Goal: Information Seeking & Learning: Learn about a topic

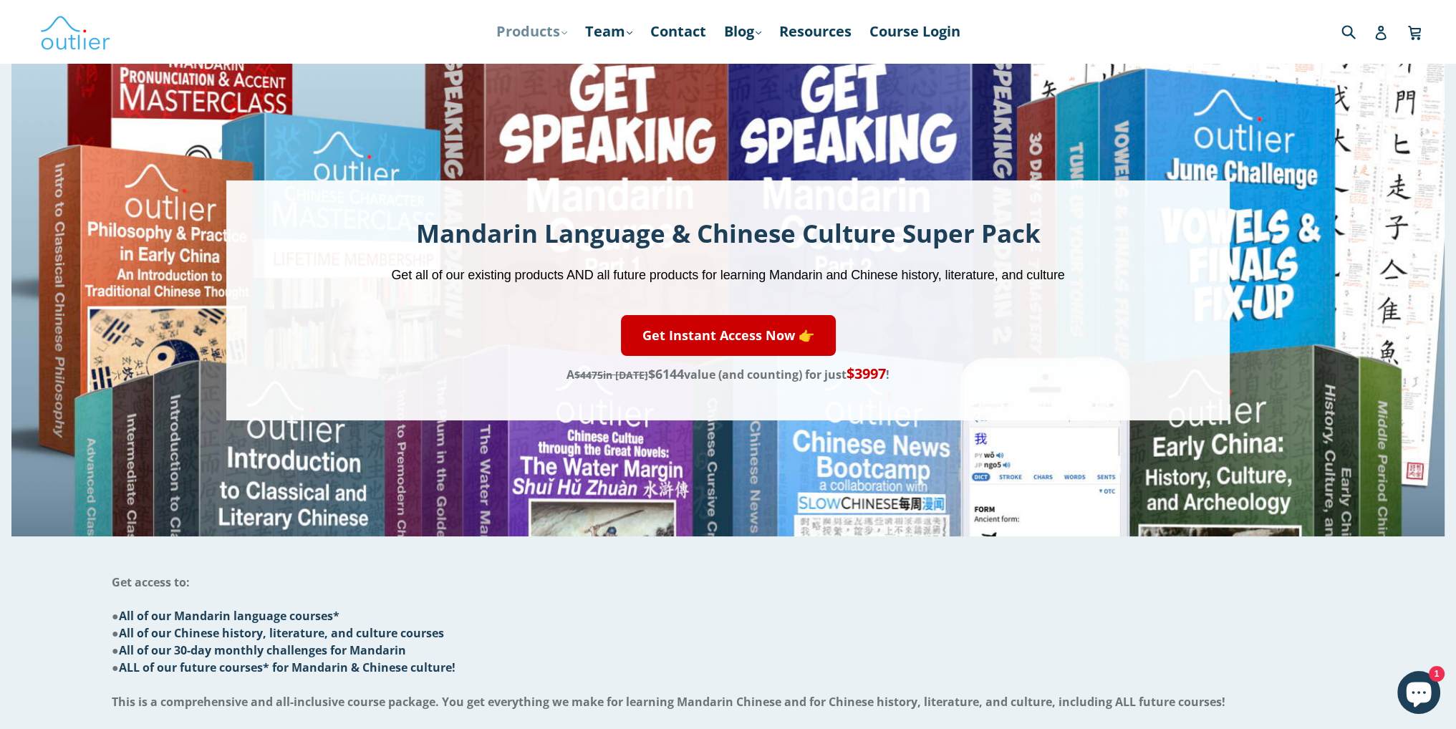
click at [536, 30] on link "Products .cls-1{fill:#231f20} expand" at bounding box center [531, 32] width 85 height 26
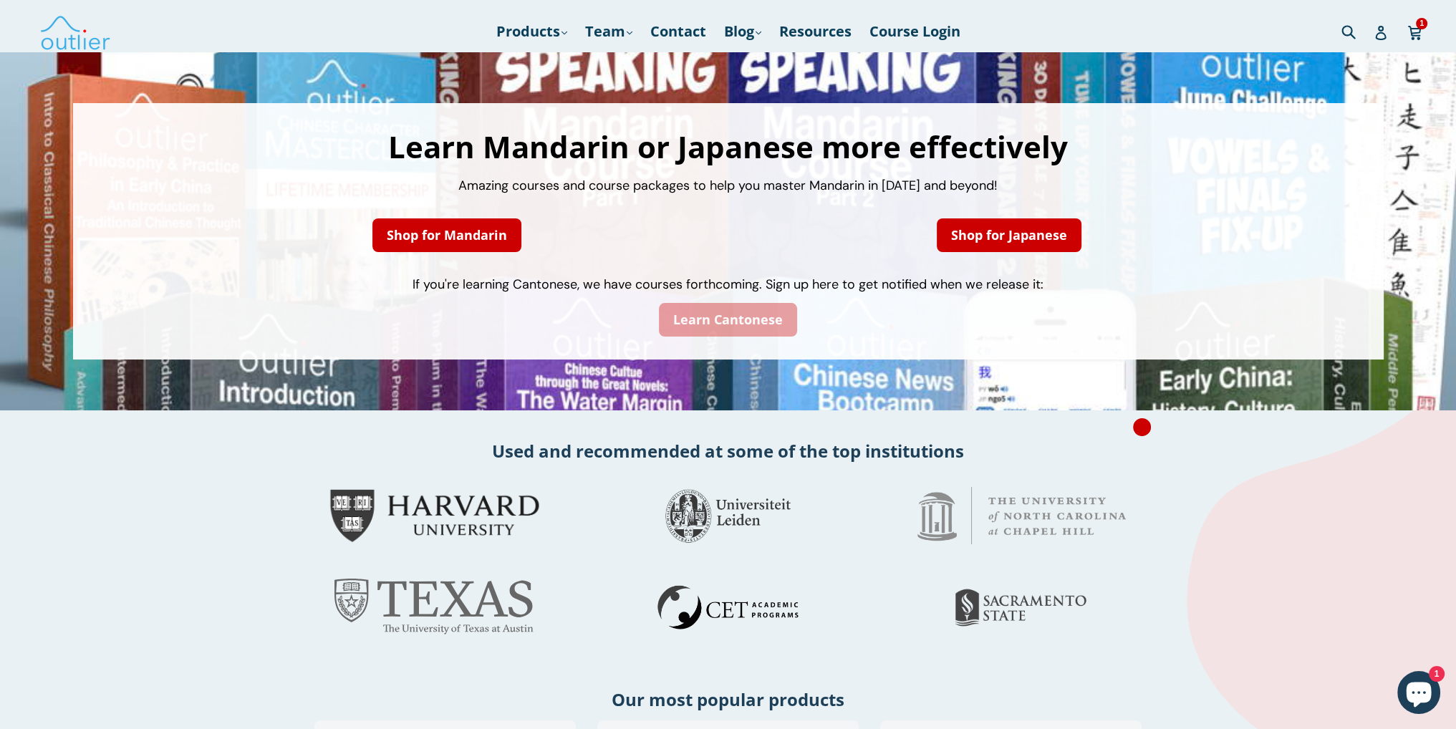
click at [737, 318] on link "Learn Cantonese" at bounding box center [728, 320] width 138 height 34
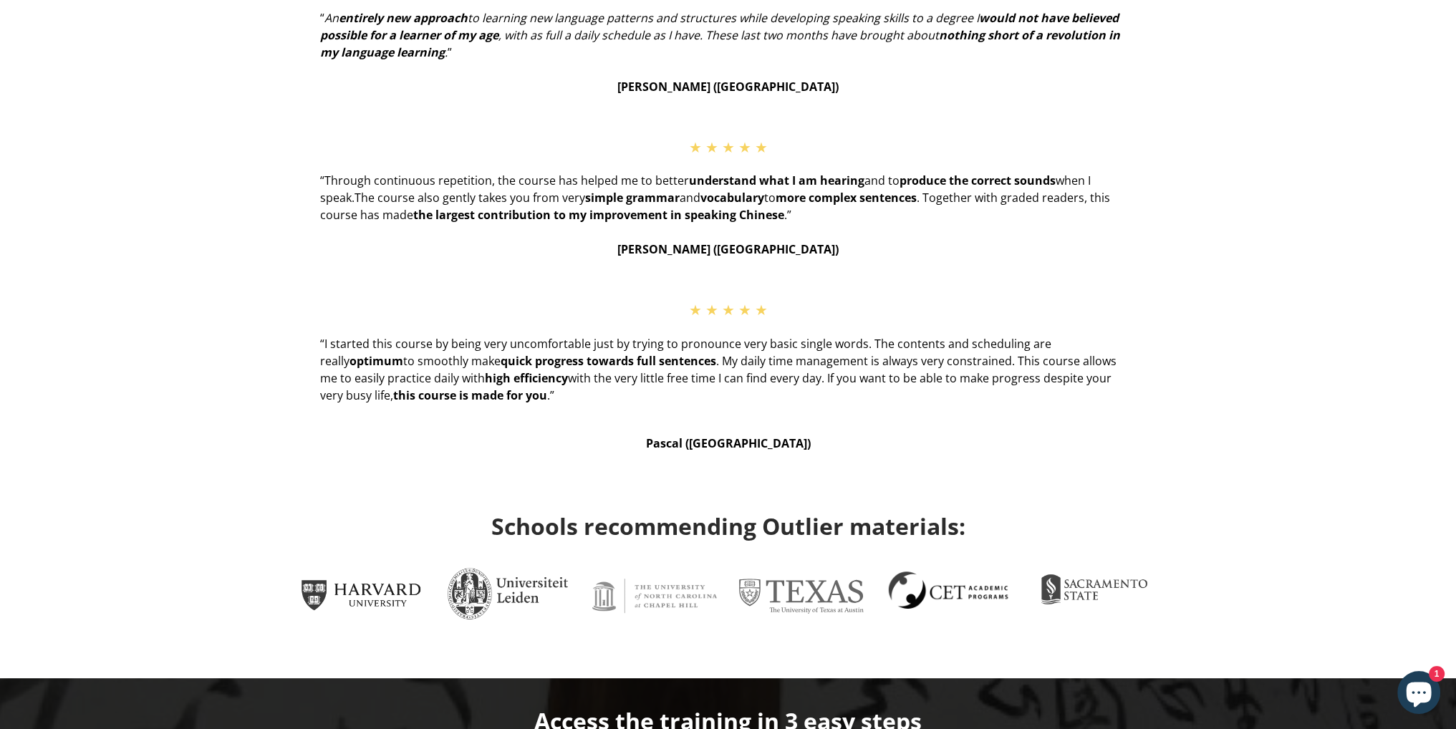
scroll to position [286, 0]
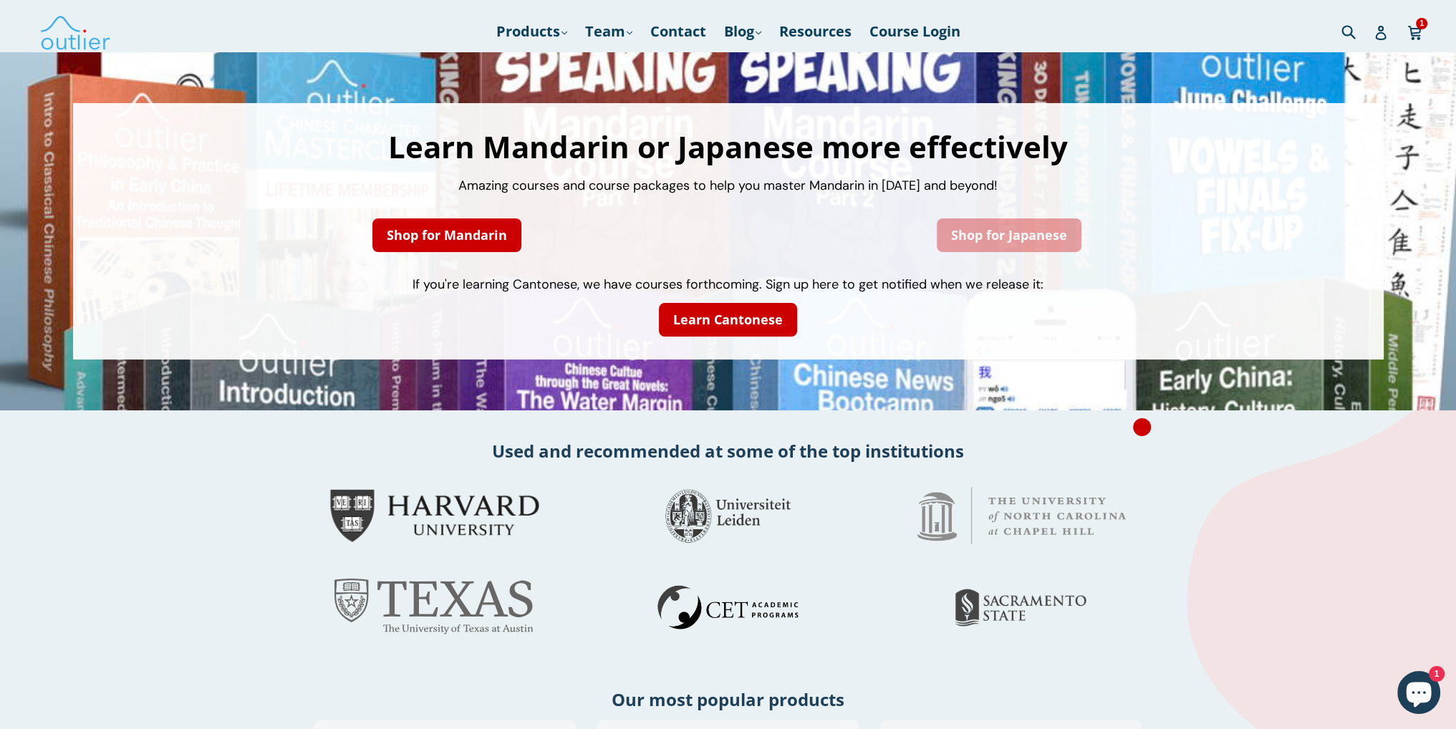
click at [989, 233] on link "Shop for Japanese" at bounding box center [1008, 235] width 145 height 34
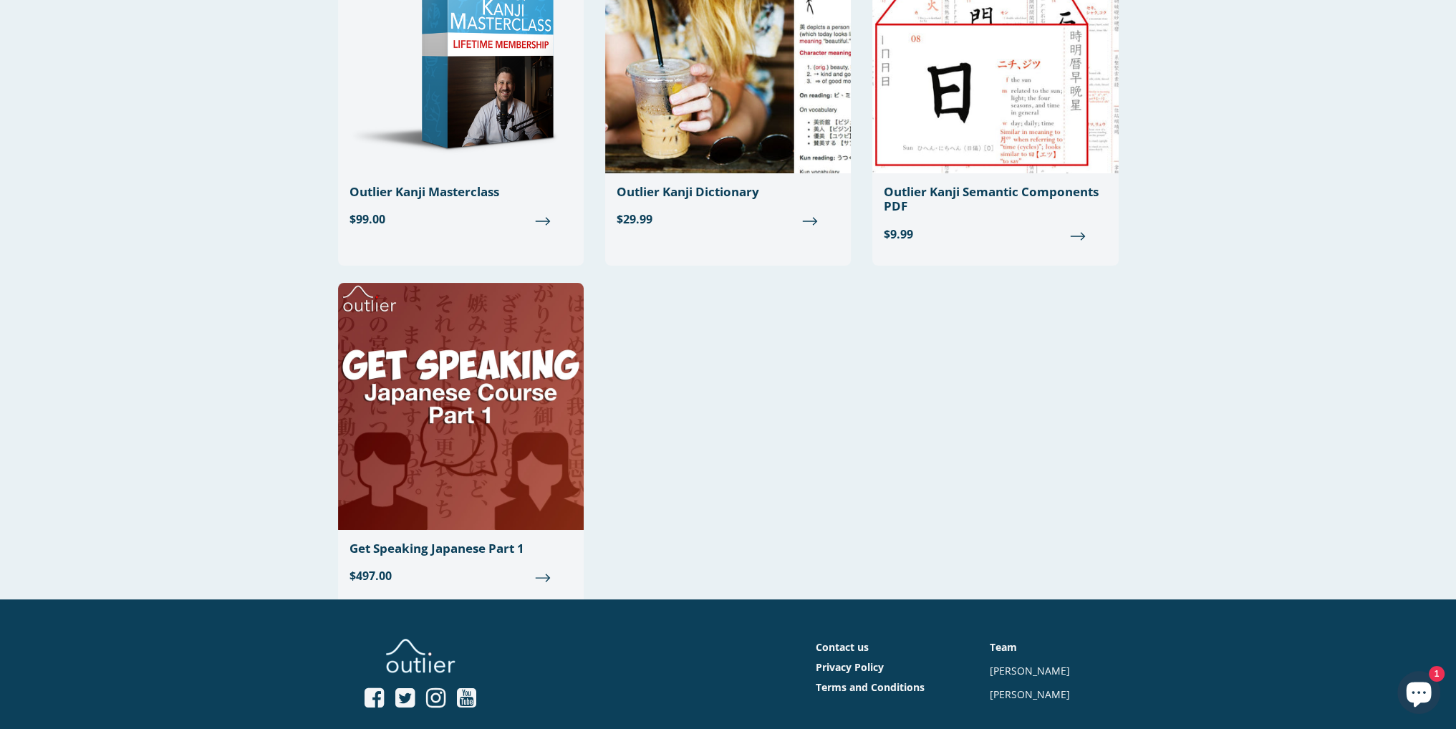
scroll to position [215, 0]
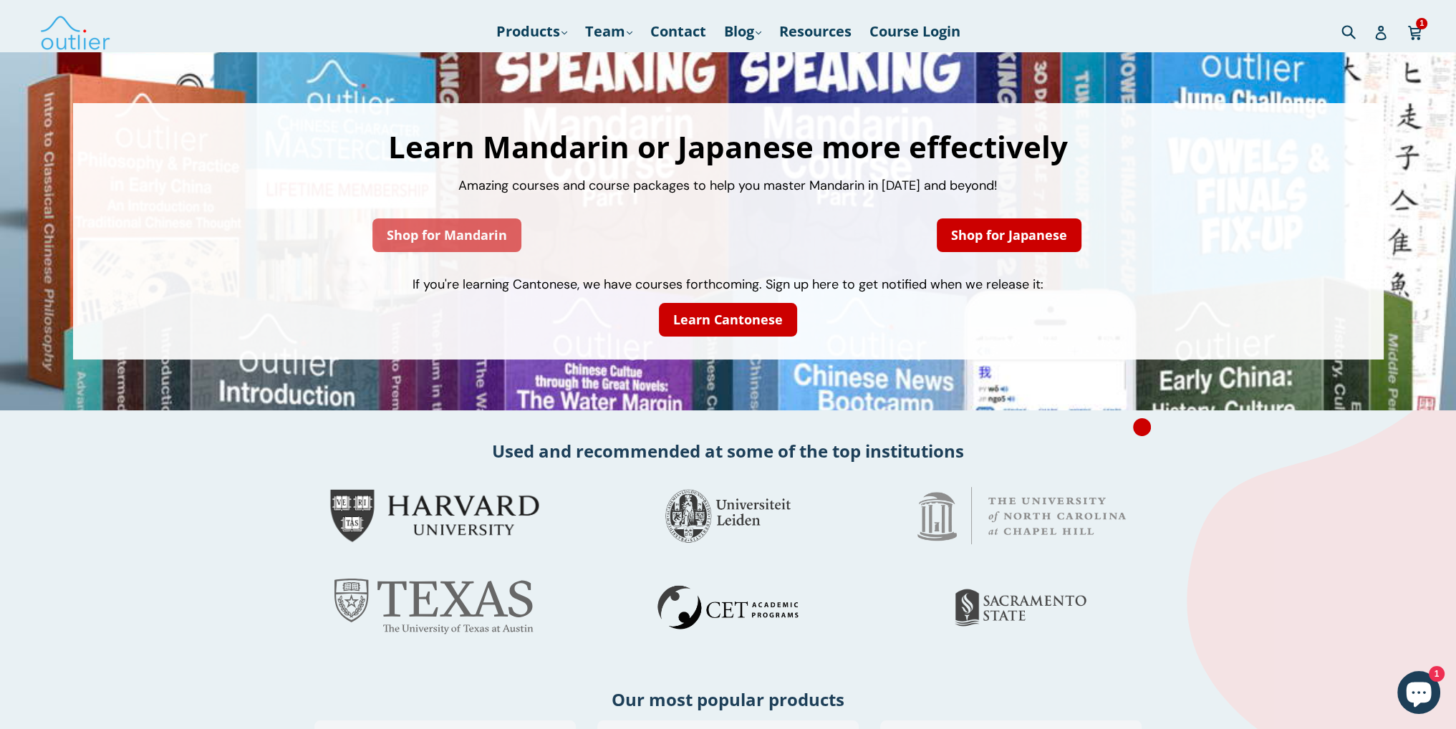
click at [456, 242] on link "Shop for Mandarin" at bounding box center [446, 235] width 149 height 34
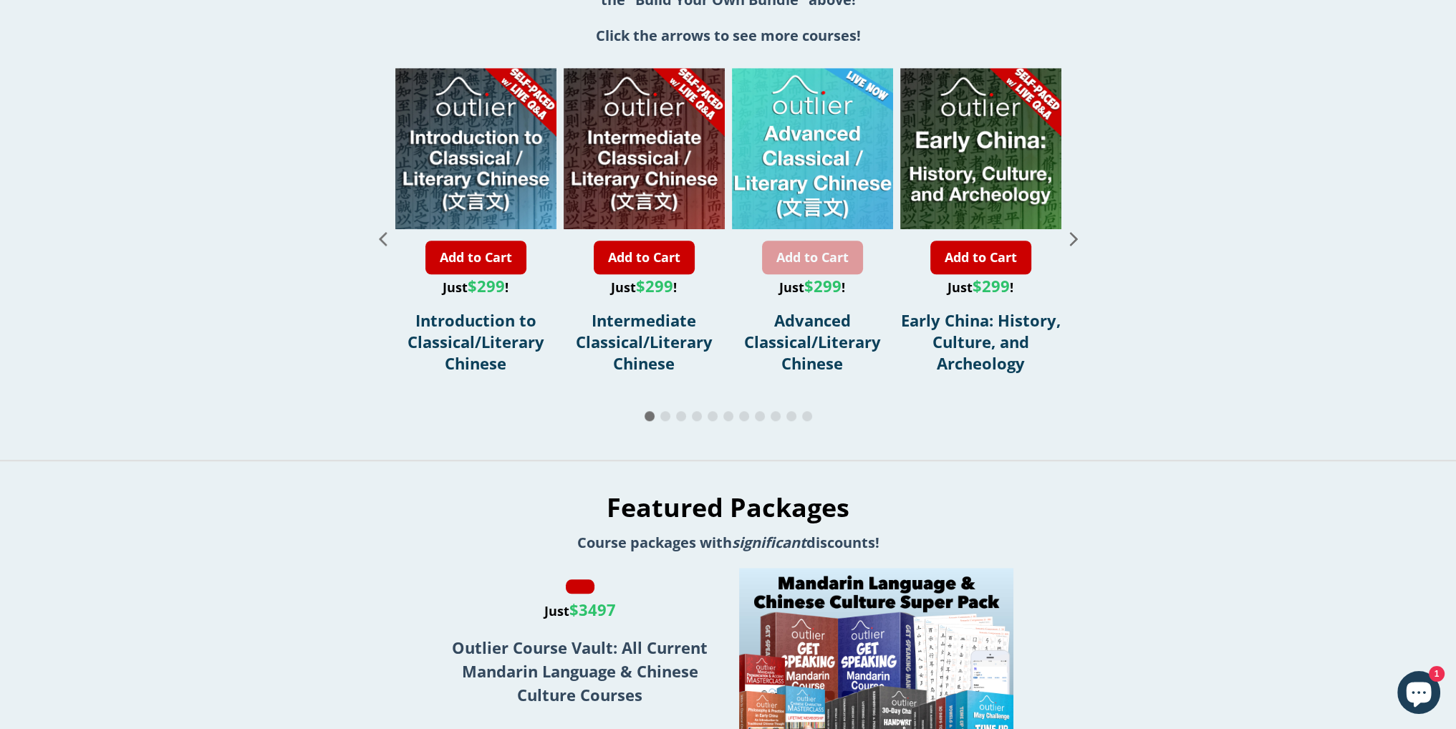
scroll to position [1647, 0]
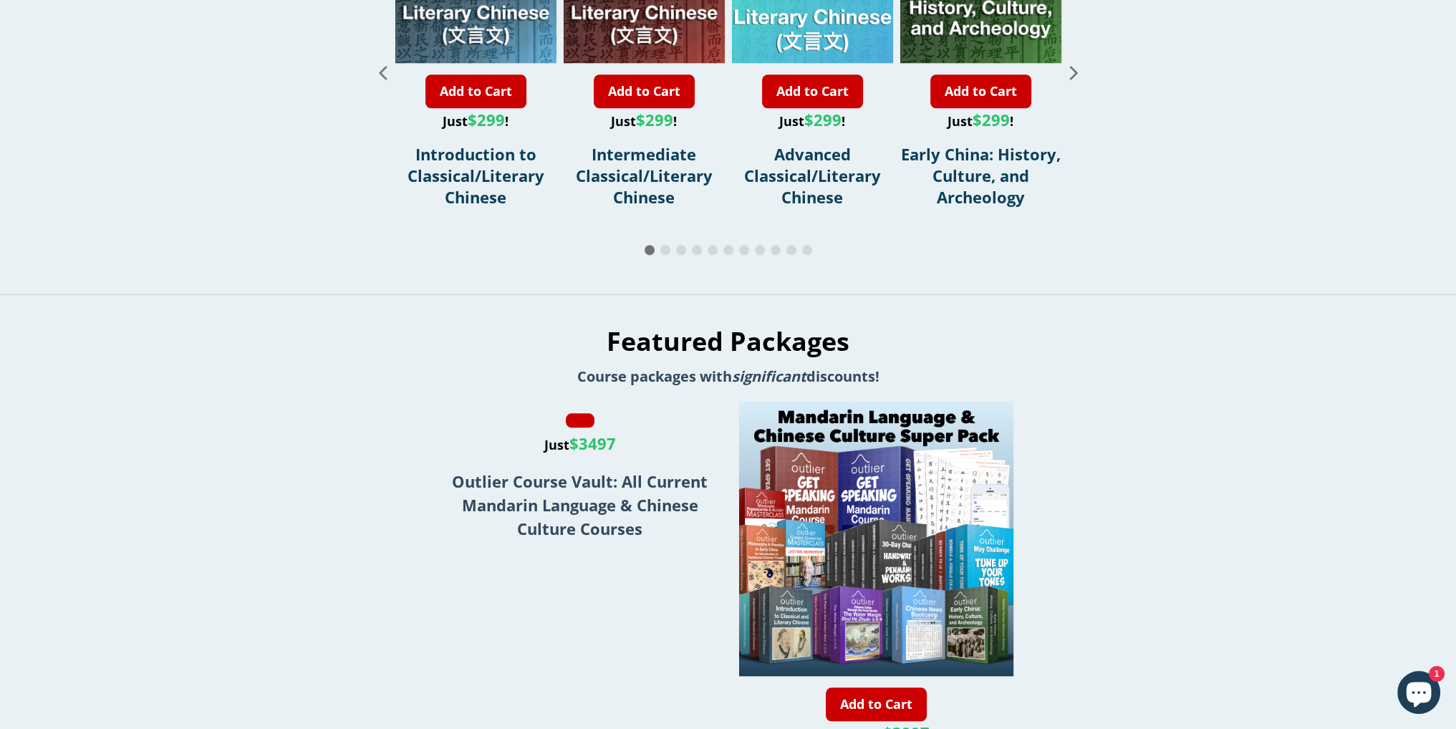
click at [663, 255] on span "Go to slide 2" at bounding box center [665, 250] width 10 height 10
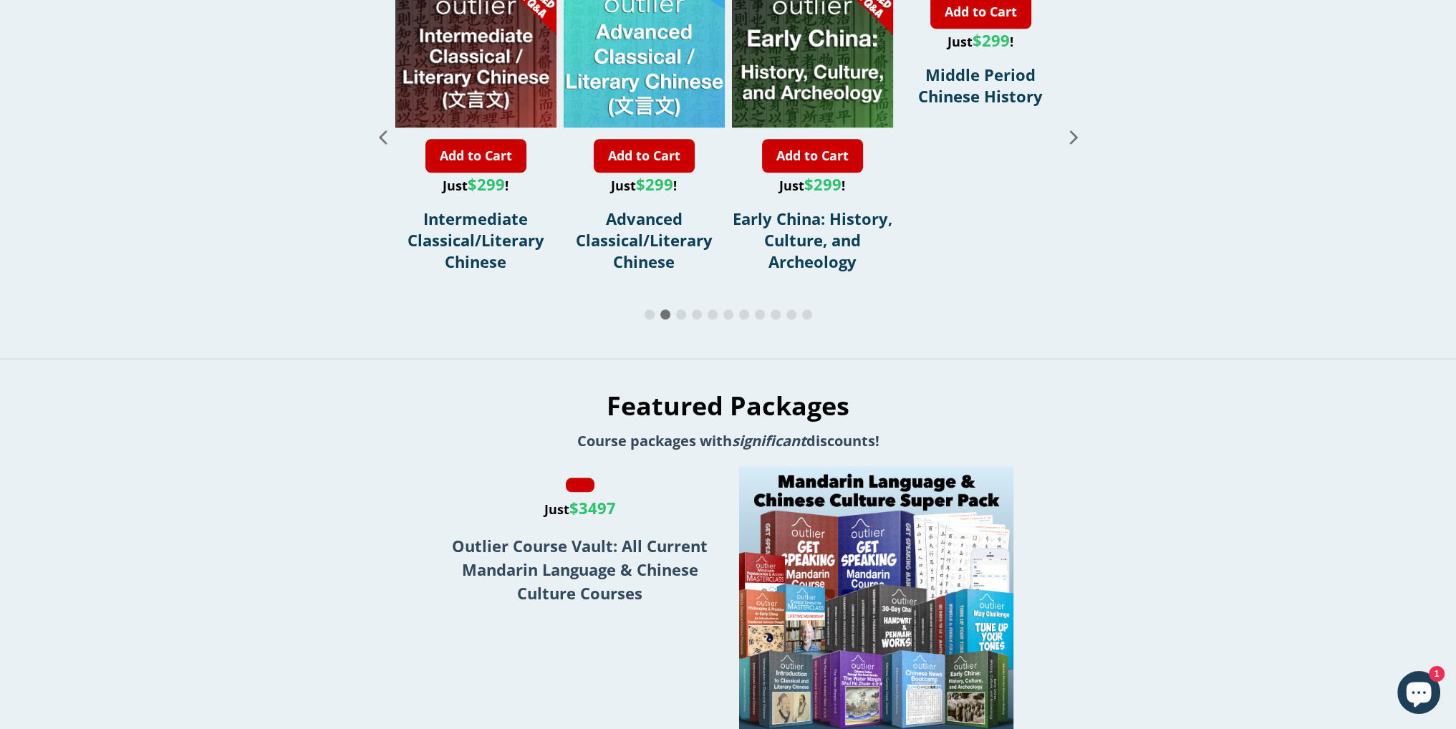
scroll to position [1575, 0]
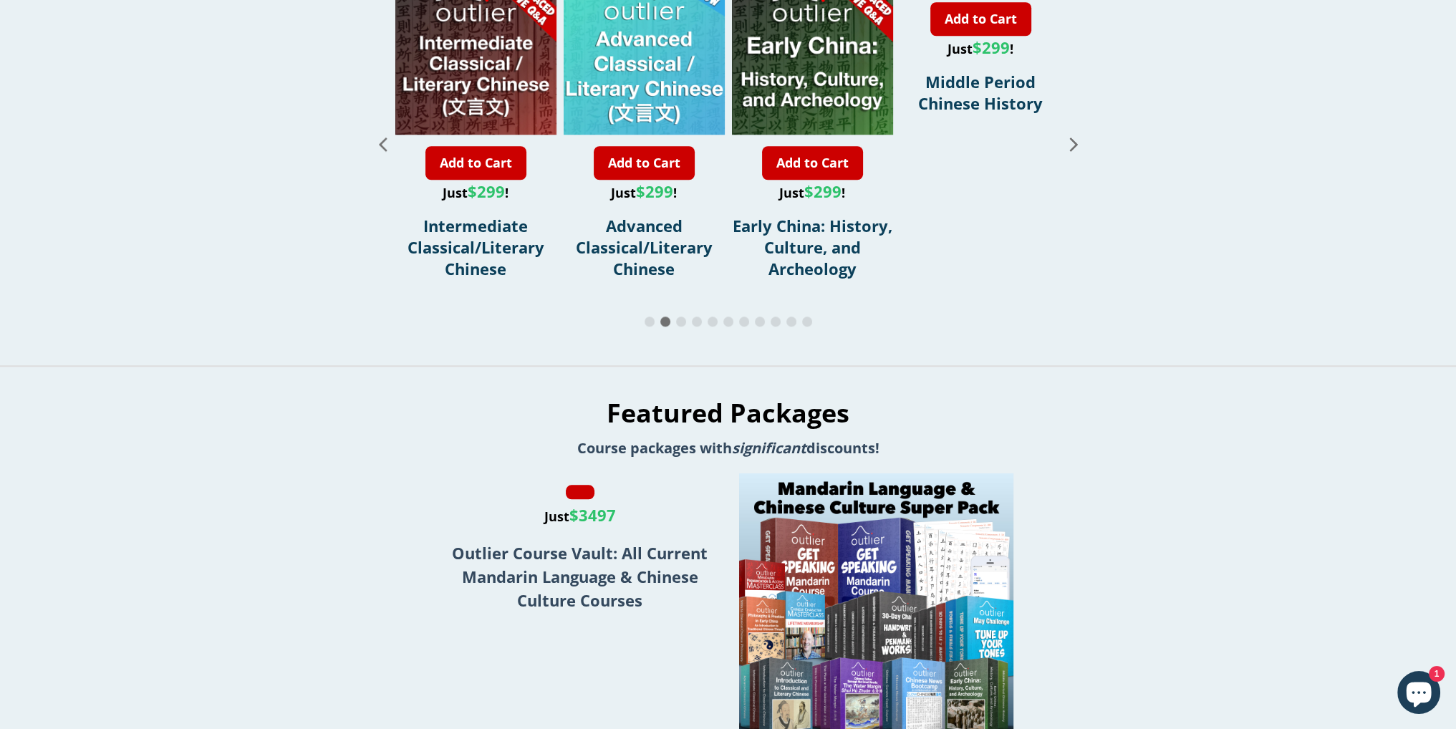
click at [681, 326] on span "Go to slide 3" at bounding box center [681, 321] width 10 height 10
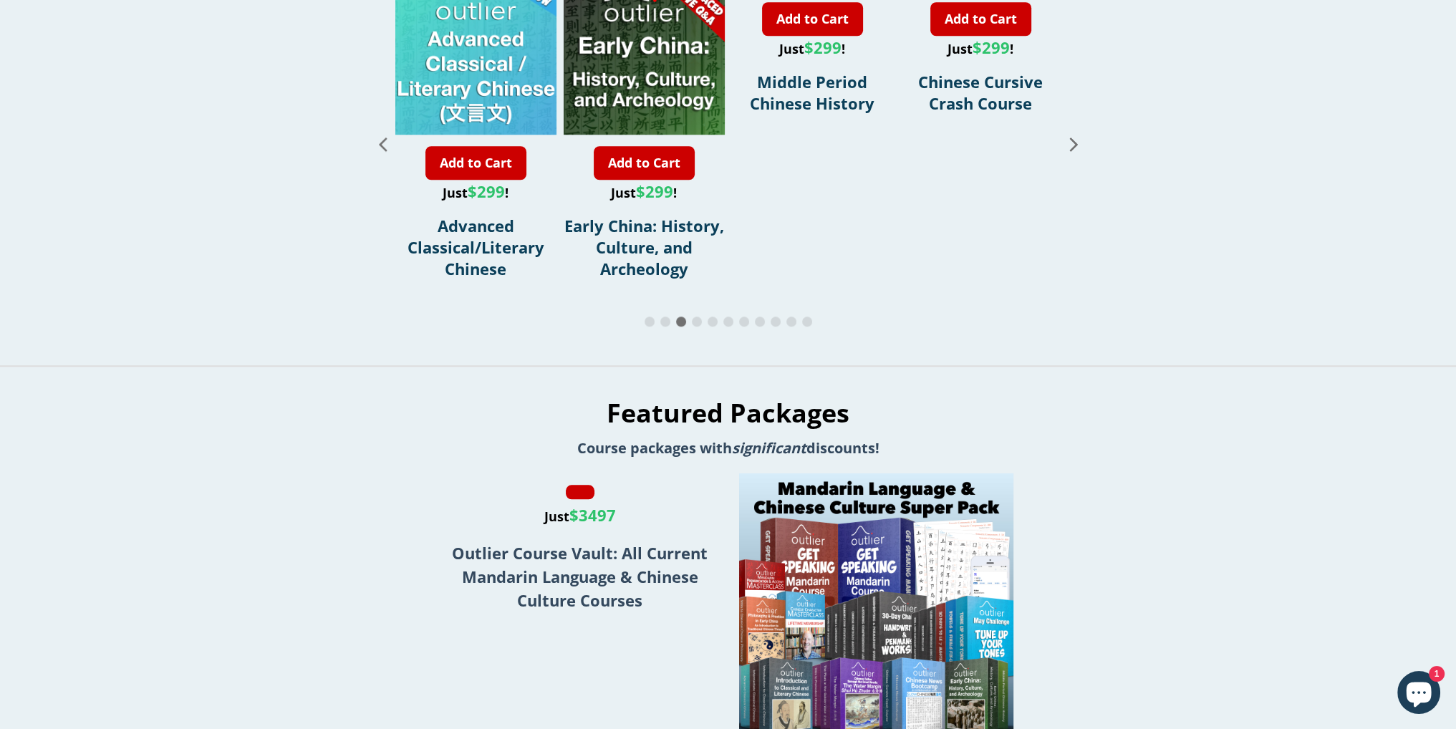
click at [698, 326] on span "Go to slide 4" at bounding box center [697, 321] width 10 height 10
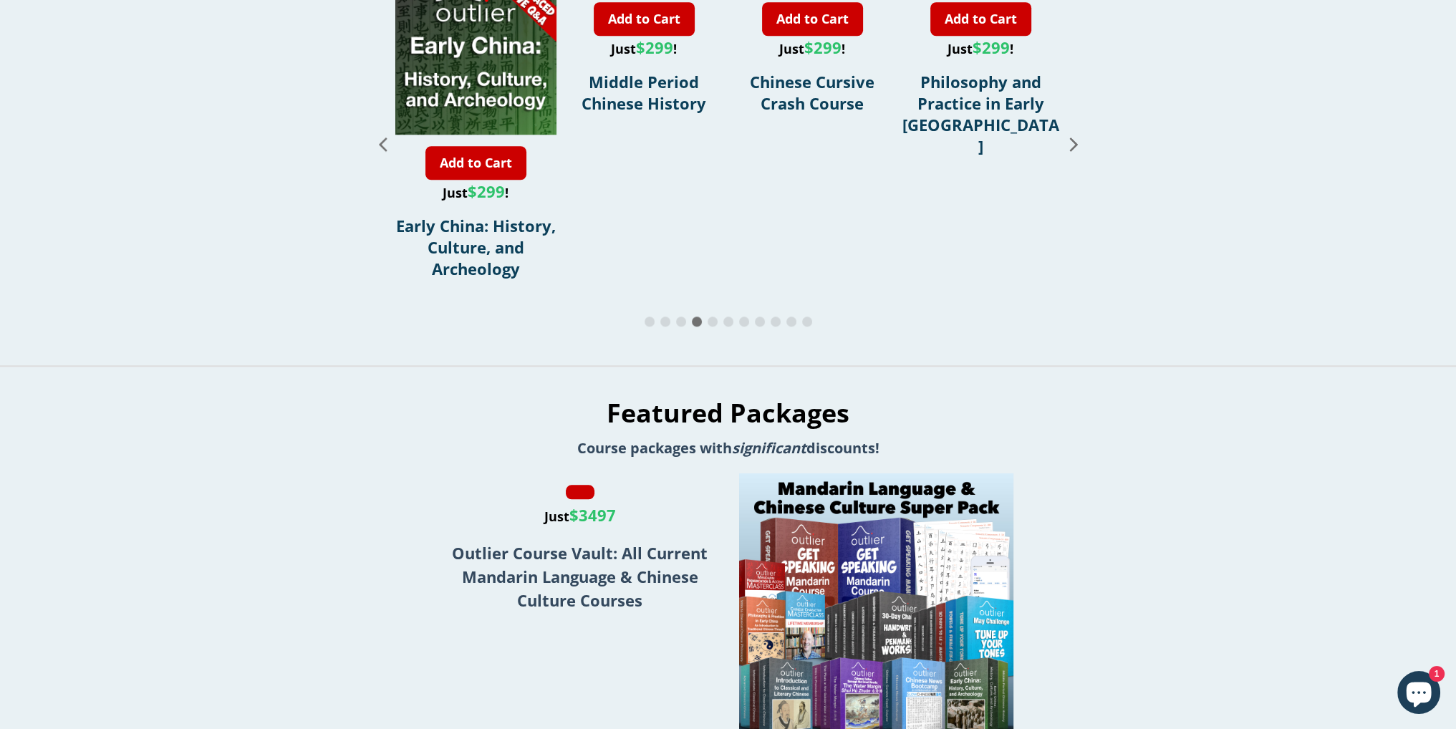
click at [710, 326] on span "Go to slide 5" at bounding box center [712, 321] width 10 height 10
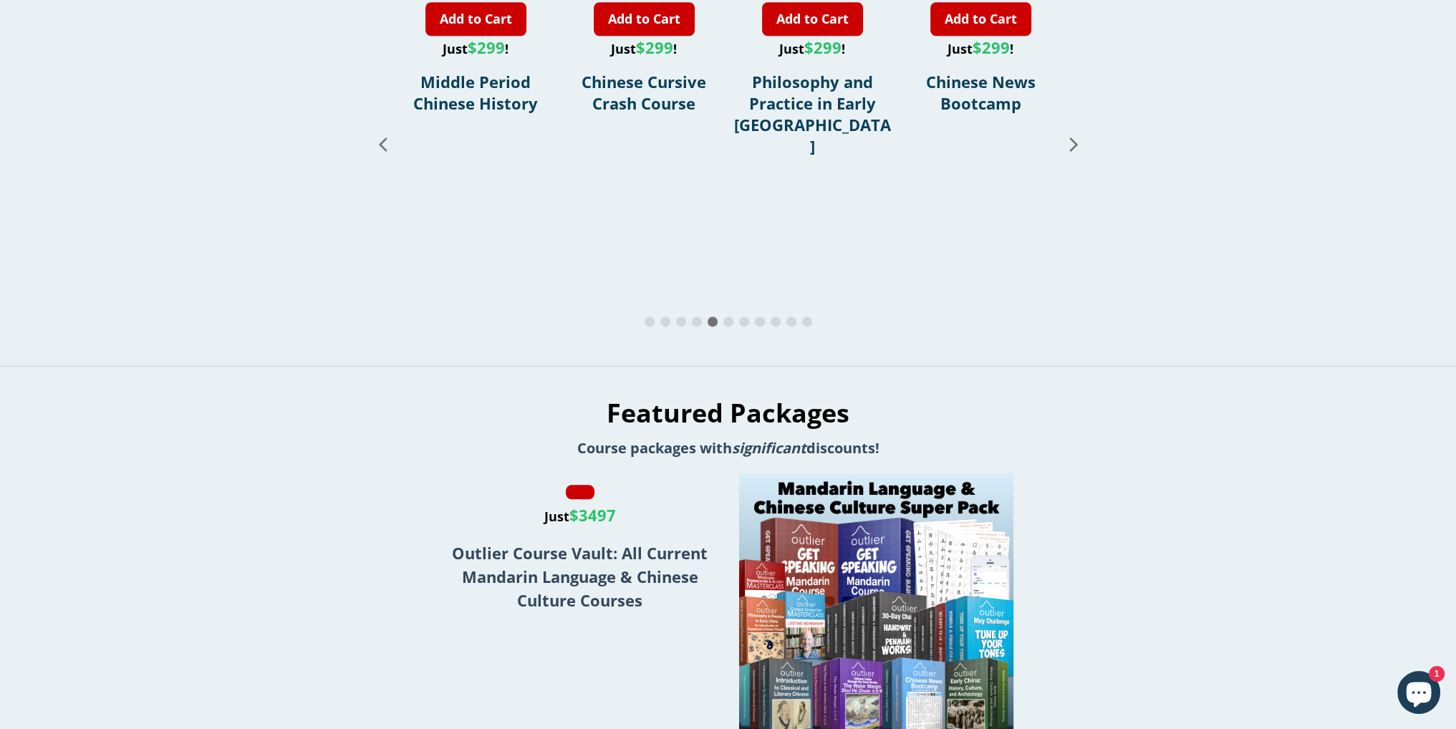
click at [729, 326] on span "Go to slide 6" at bounding box center [728, 321] width 10 height 10
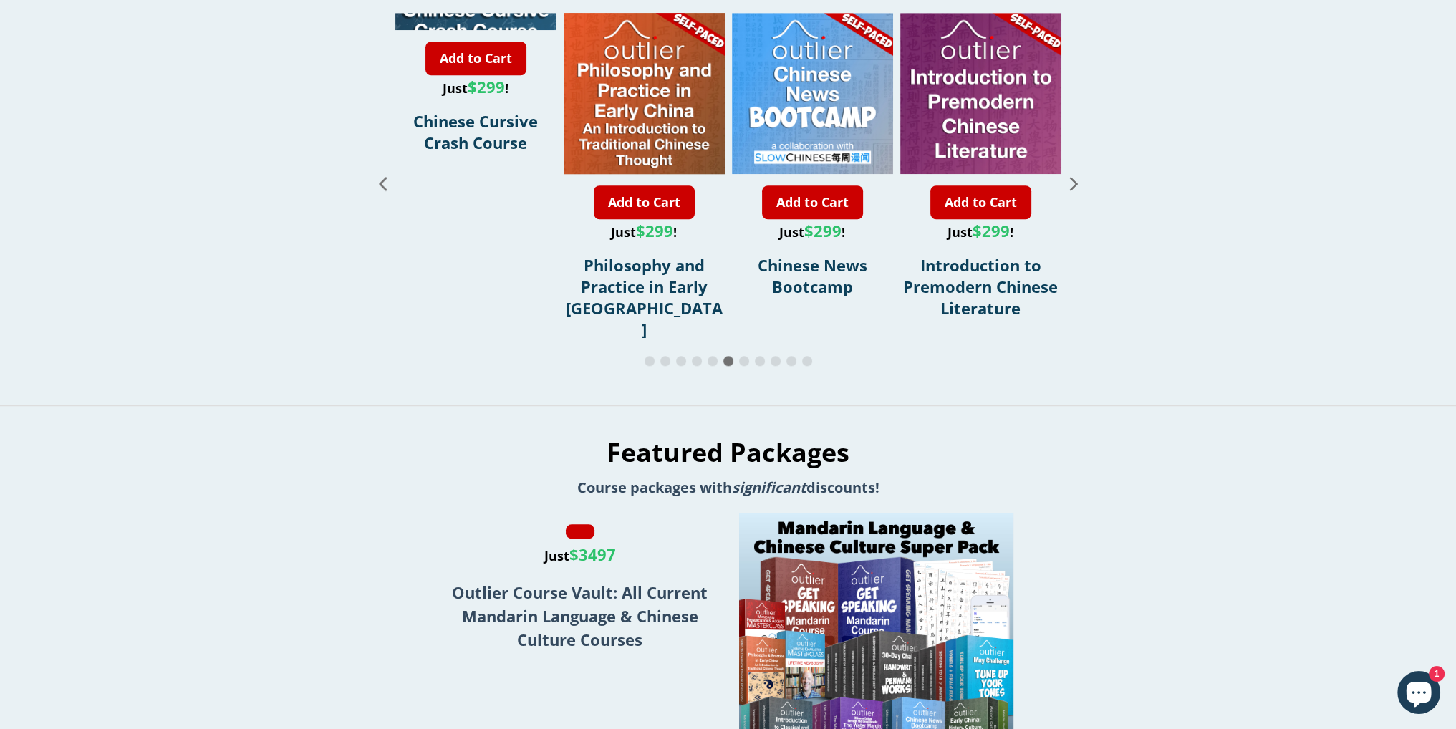
scroll to position [1504, 0]
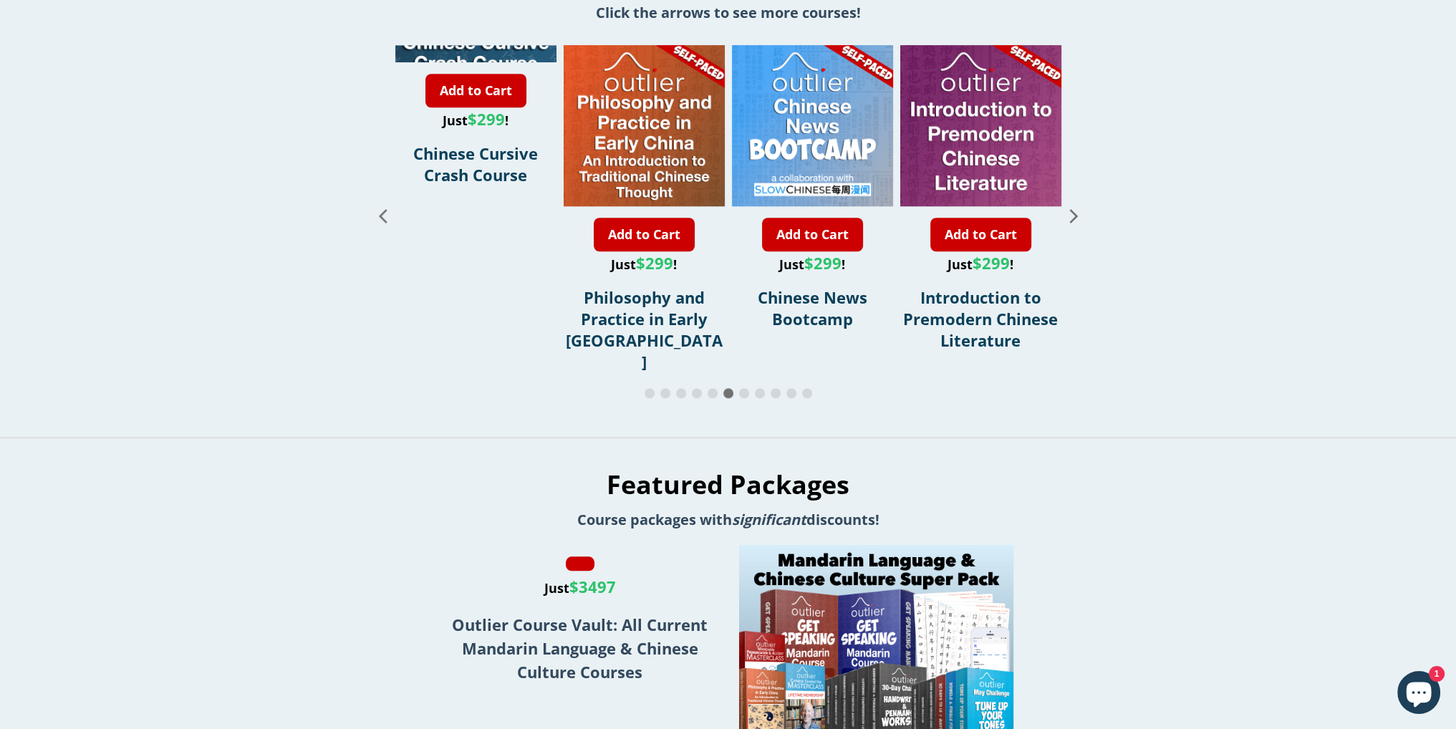
click at [745, 398] on span "Go to slide 7" at bounding box center [744, 393] width 10 height 10
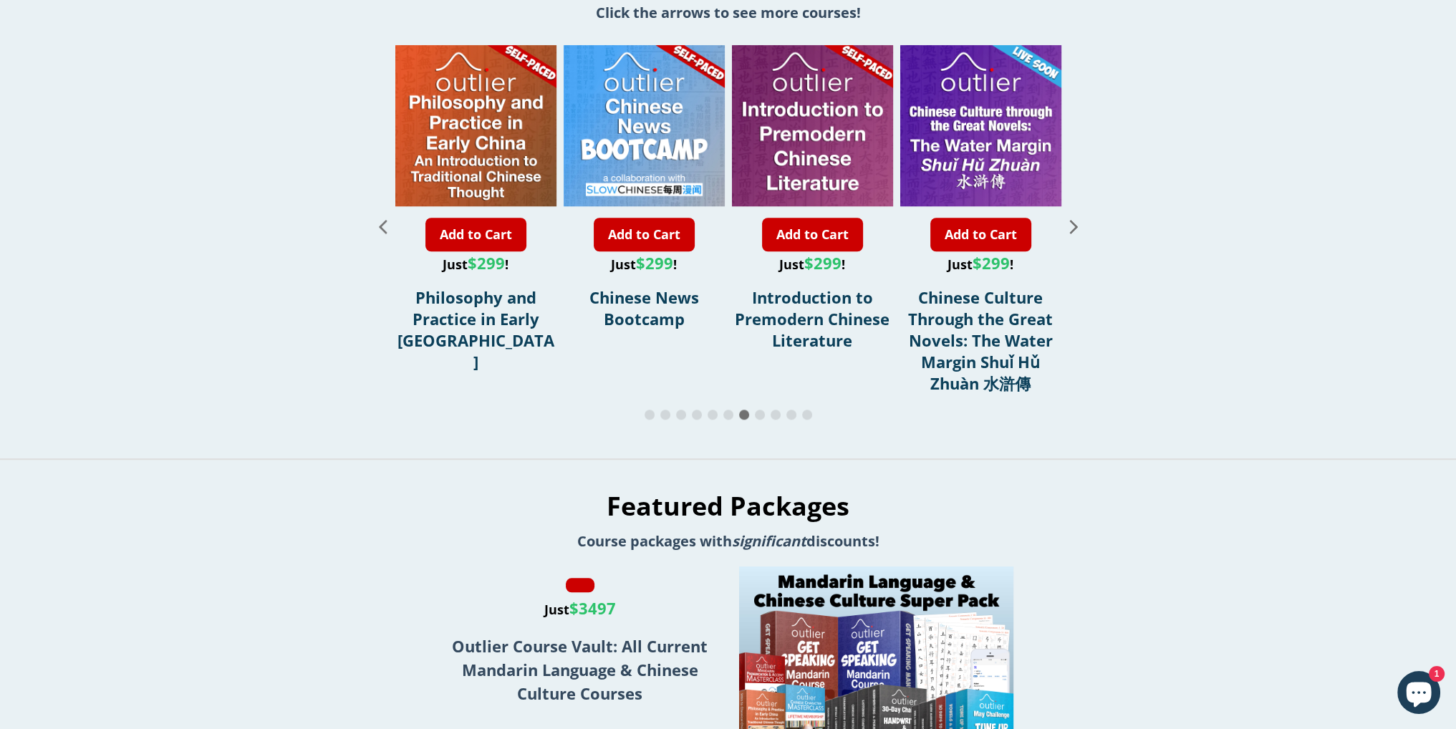
click at [762, 420] on span "Go to slide 8" at bounding box center [760, 415] width 10 height 10
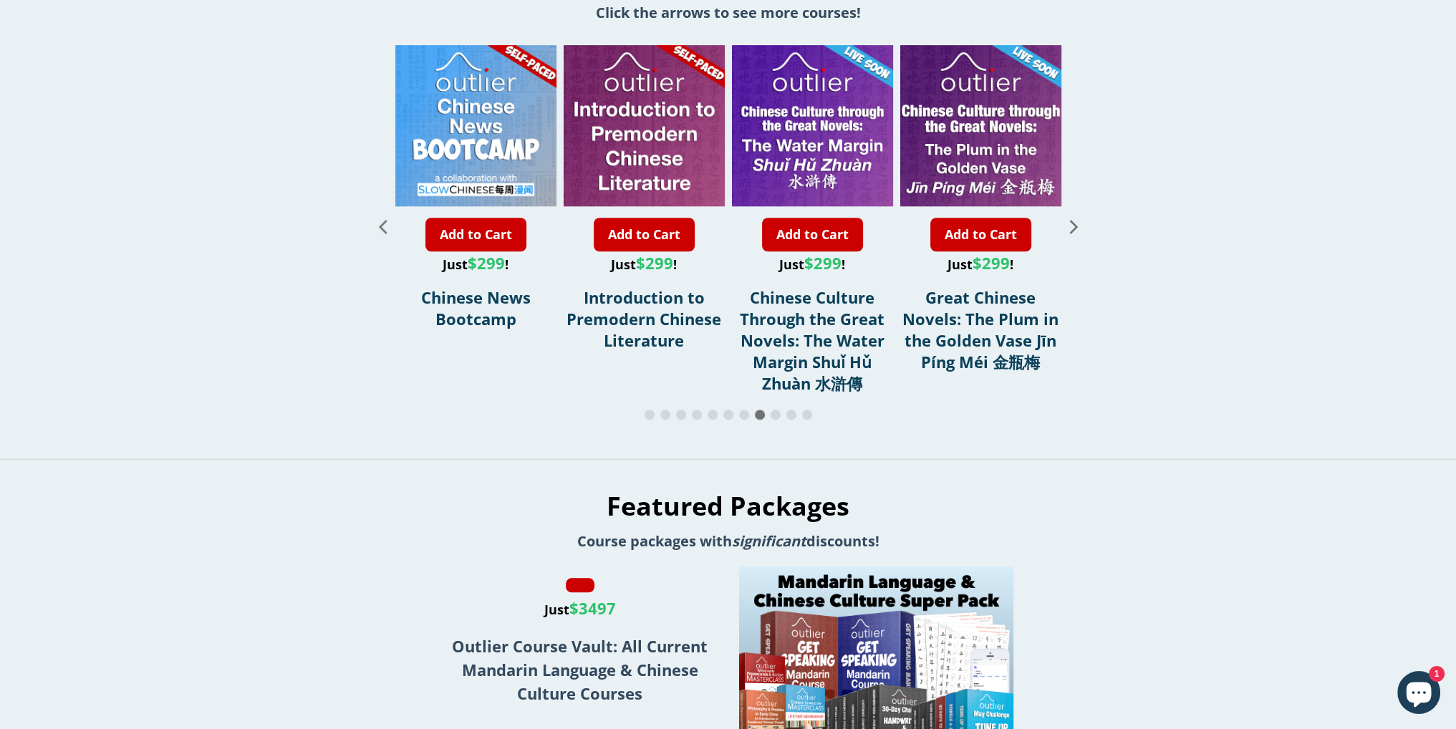
click at [774, 420] on span "Go to slide 9" at bounding box center [775, 415] width 10 height 10
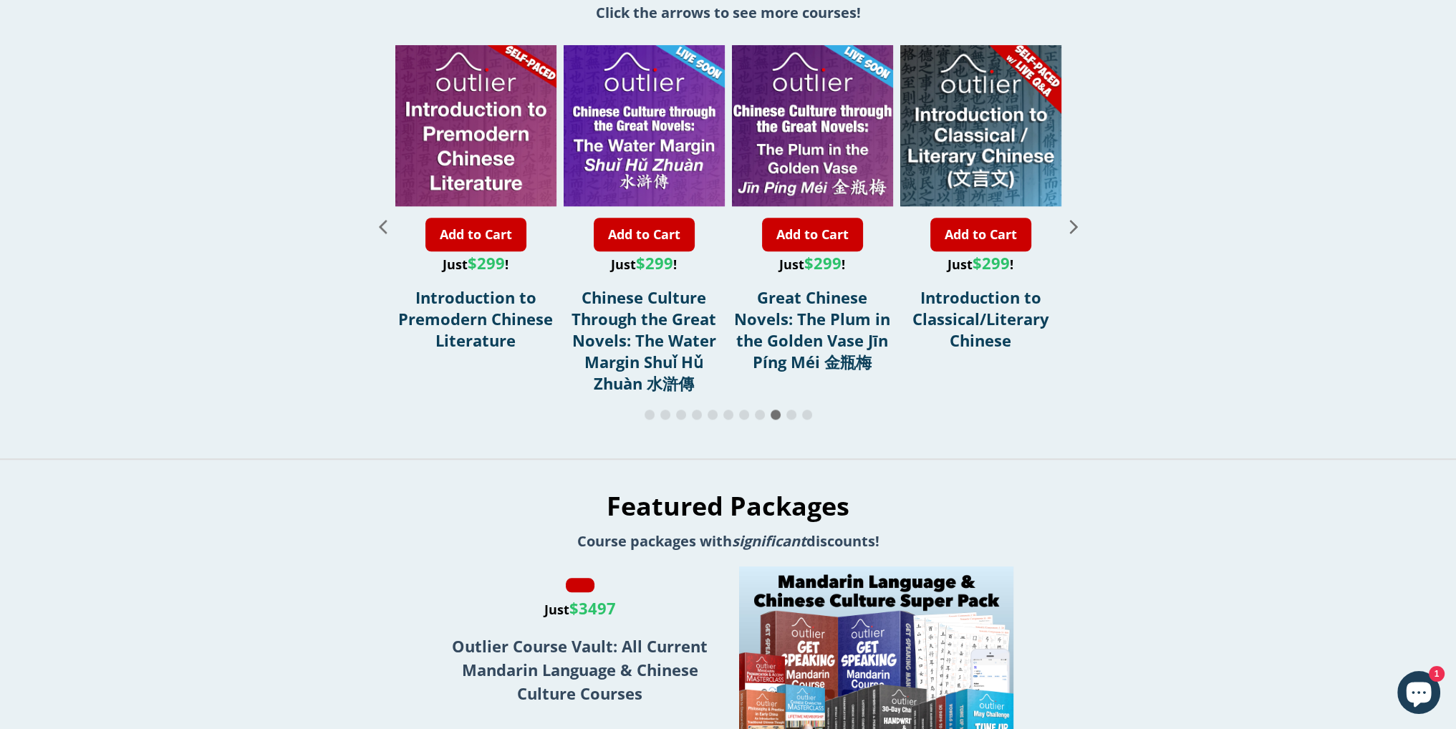
click at [793, 420] on span "Go to slide 10" at bounding box center [791, 415] width 10 height 10
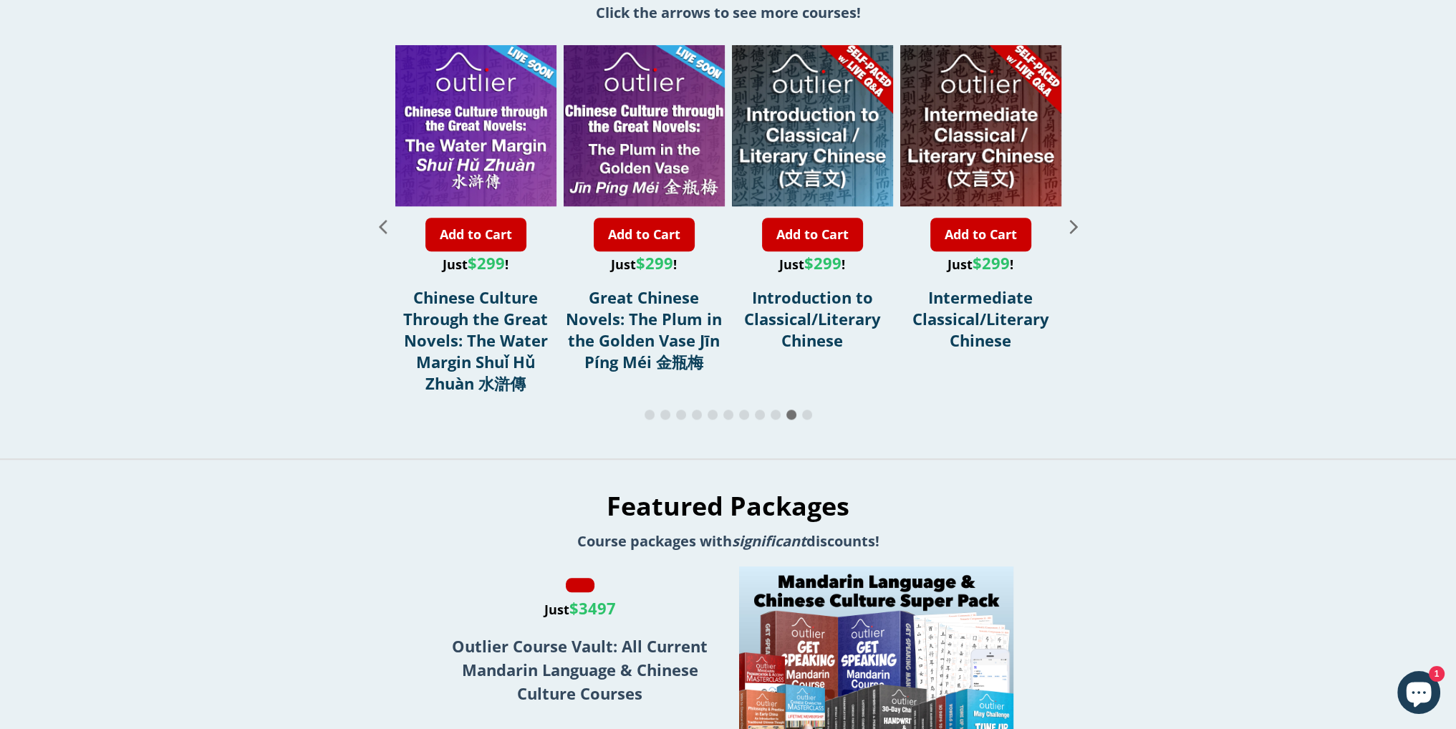
click at [818, 424] on div at bounding box center [728, 415] width 716 height 17
click at [805, 420] on span "Go to slide 11" at bounding box center [807, 415] width 10 height 10
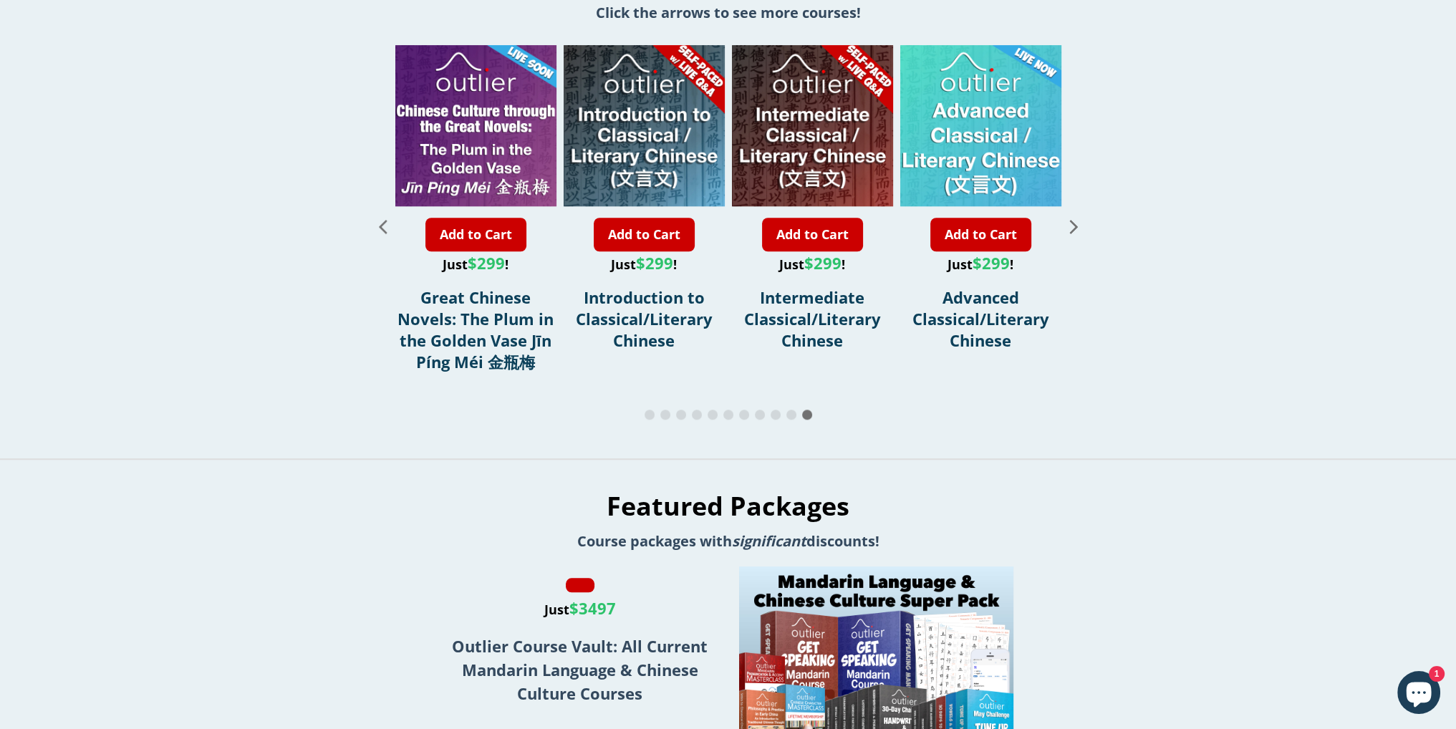
click at [644, 420] on span "Go to slide 1" at bounding box center [649, 415] width 10 height 10
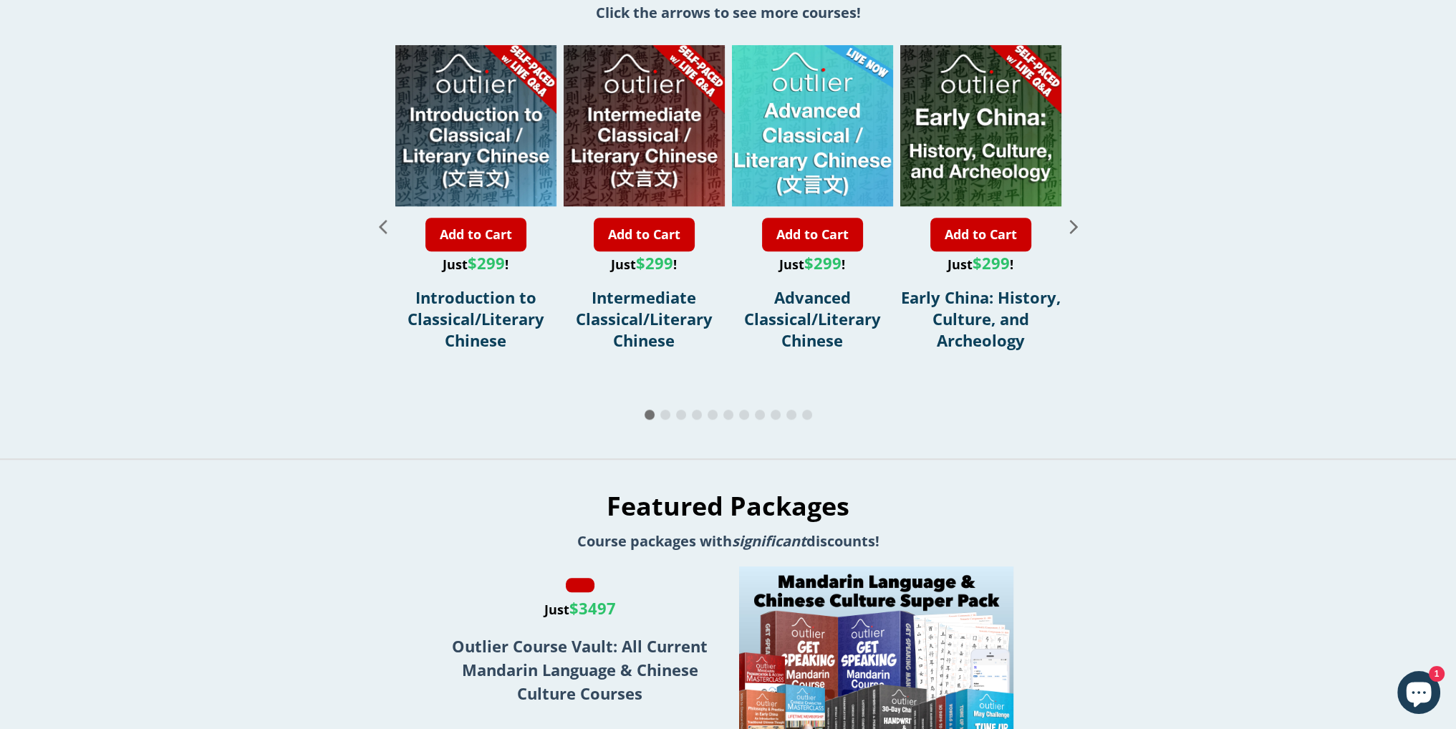
click at [649, 420] on span "Go to slide 1" at bounding box center [649, 415] width 10 height 10
click at [663, 420] on span "Go to slide 2" at bounding box center [665, 415] width 10 height 10
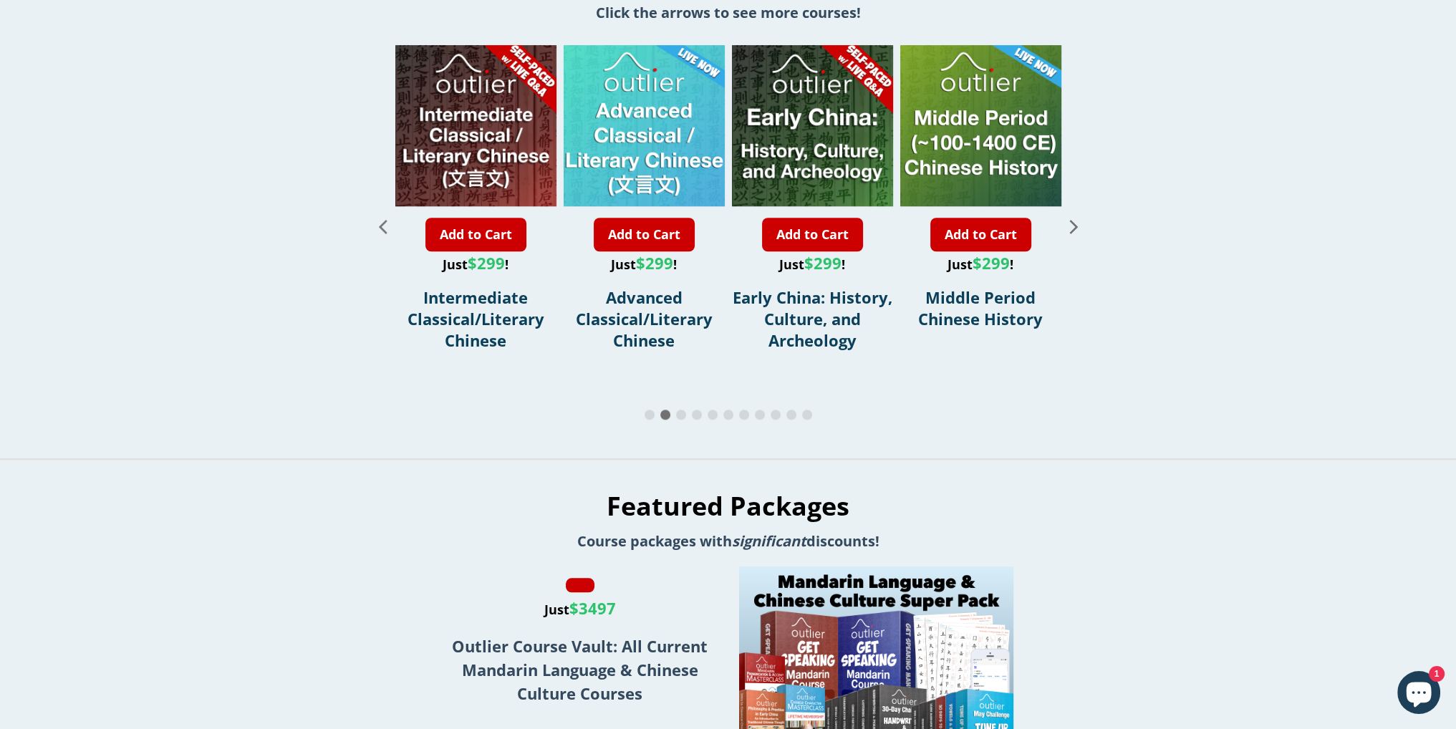
click at [664, 420] on span "Go to slide 2" at bounding box center [665, 415] width 10 height 10
click at [679, 420] on span "Go to slide 3" at bounding box center [681, 415] width 10 height 10
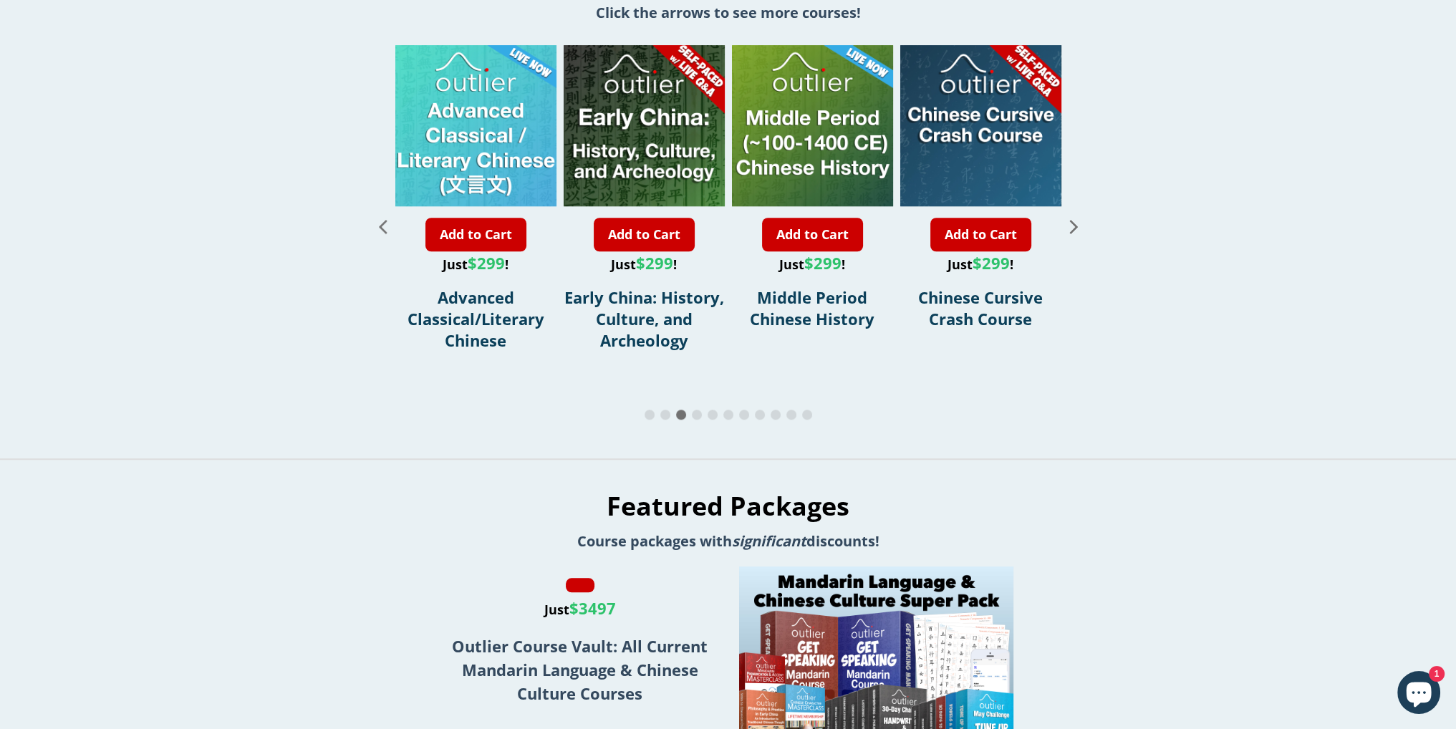
click at [648, 420] on span "Go to slide 1" at bounding box center [649, 415] width 10 height 10
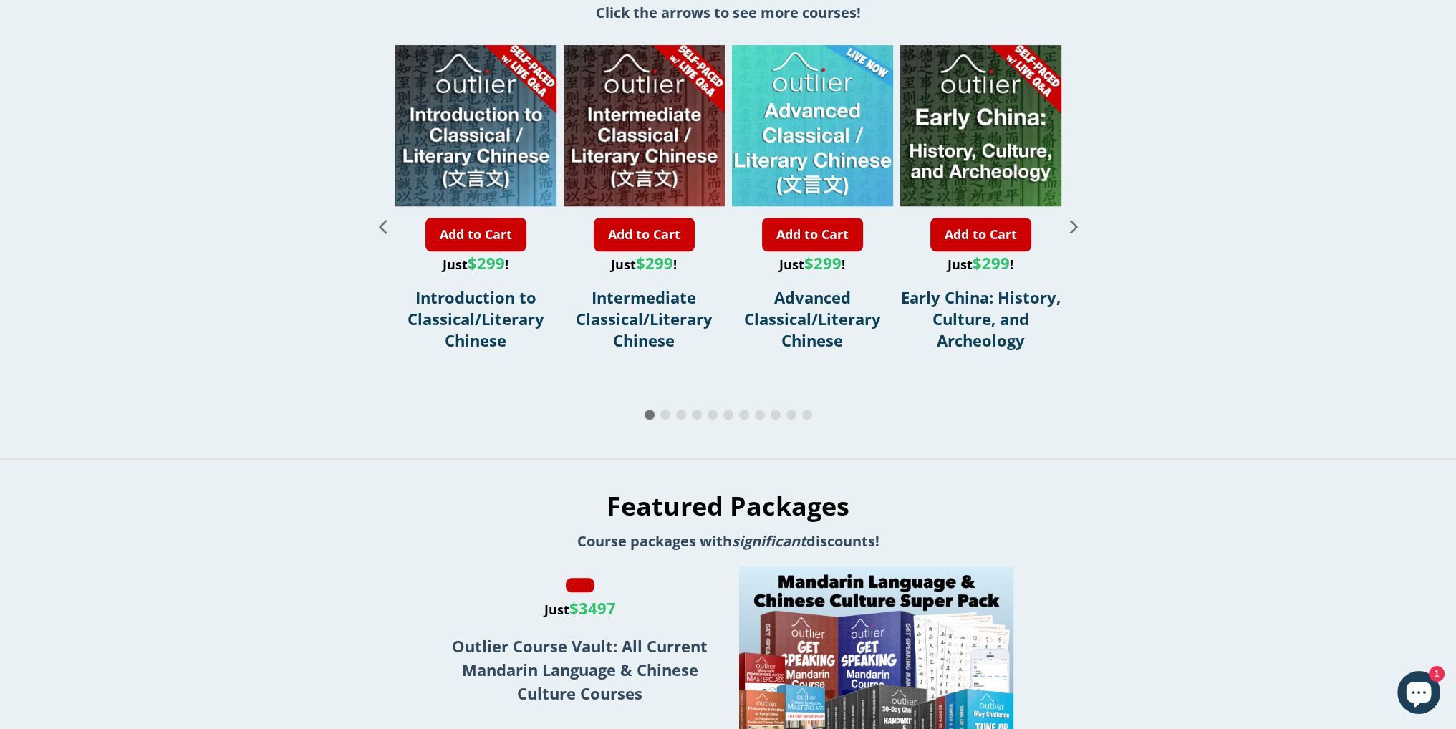
click at [689, 424] on div at bounding box center [728, 415] width 716 height 17
click at [700, 420] on span "Go to slide 4" at bounding box center [697, 415] width 10 height 10
